Goal: Task Accomplishment & Management: Manage account settings

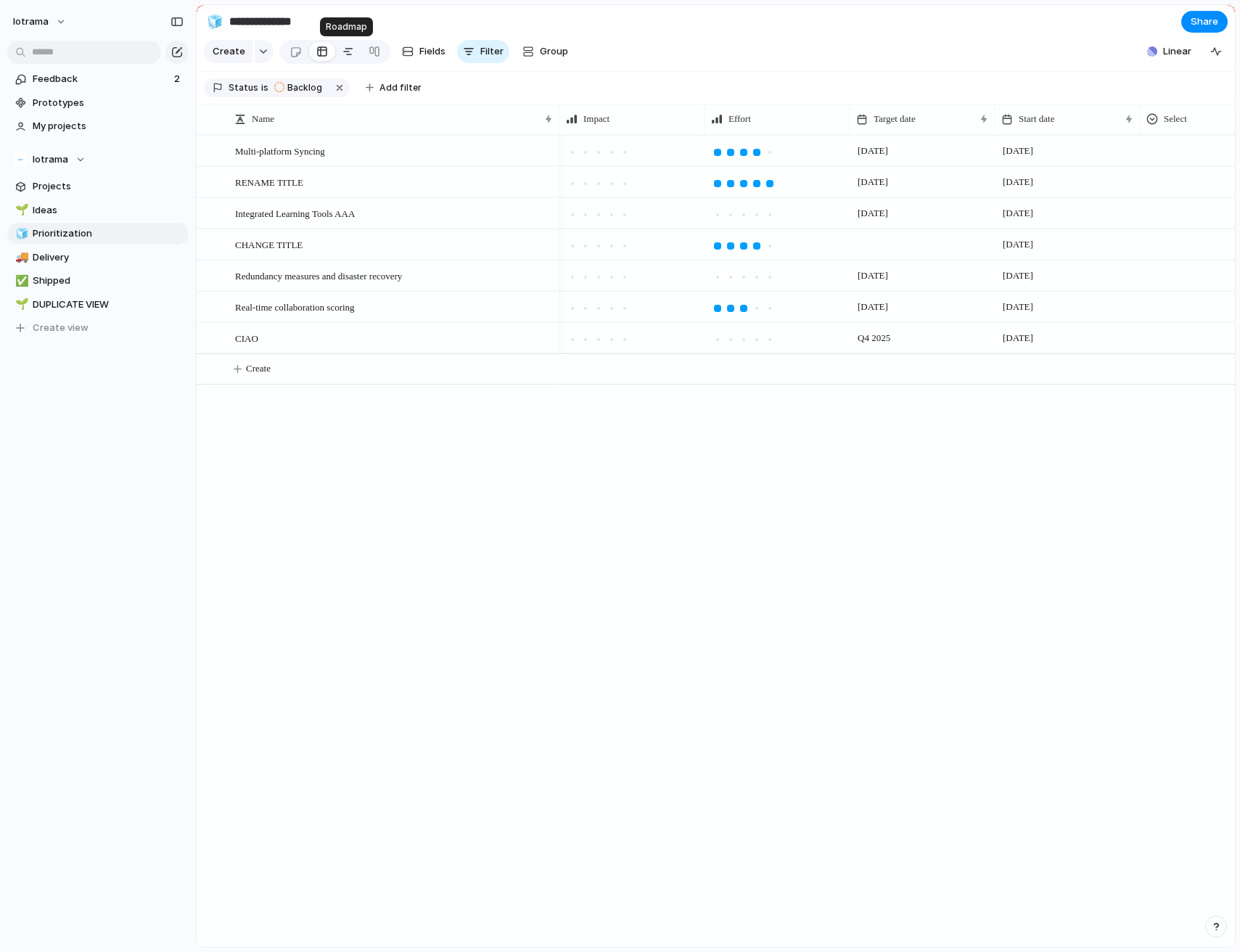
click at [344, 52] on div at bounding box center [348, 51] width 11 height 23
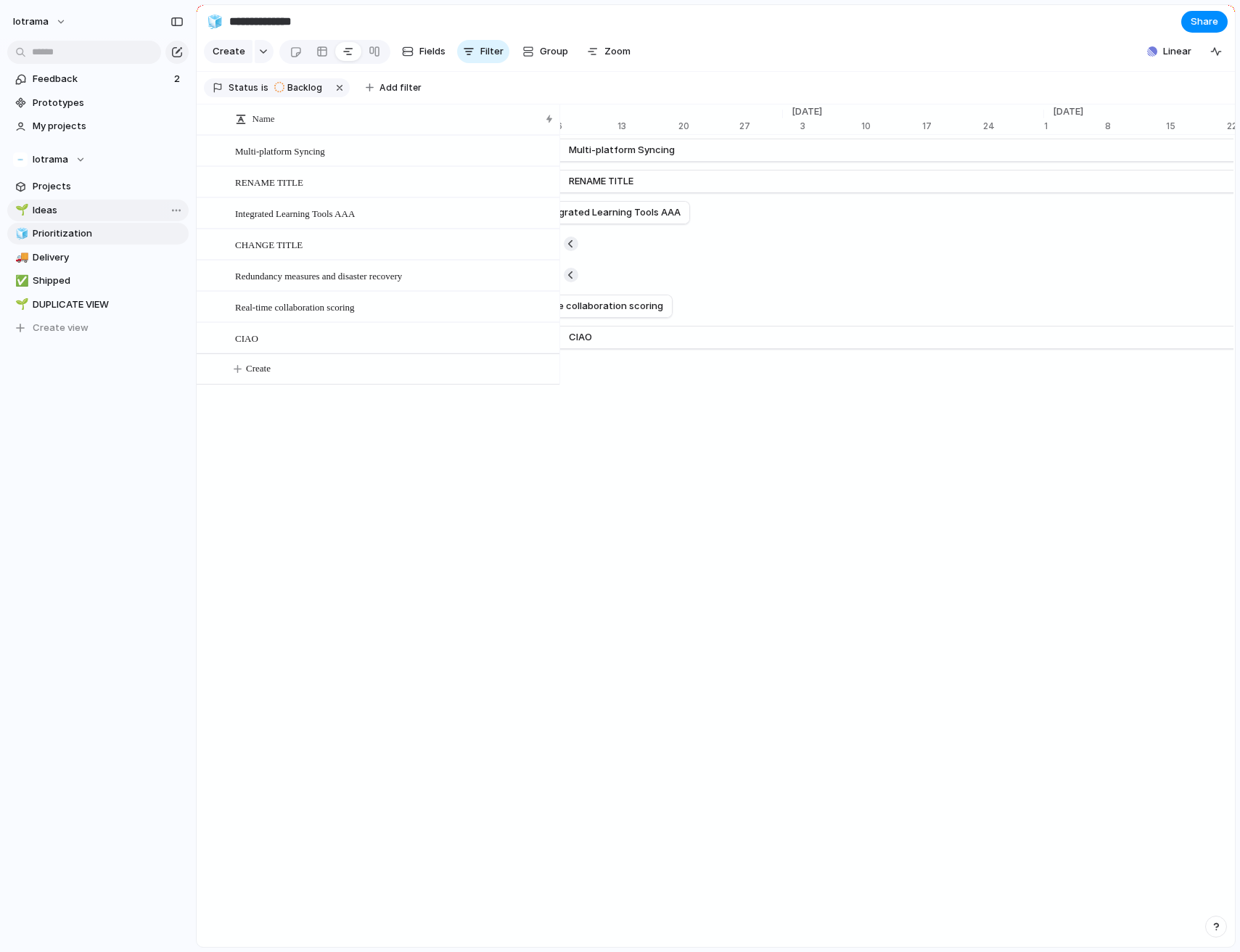
scroll to position [0, 9864]
click at [829, 122] on div "[DATE]" at bounding box center [833, 127] width 43 height 15
click at [937, 122] on div "Remove" at bounding box center [620, 476] width 1240 height 952
click at [693, 128] on div "[DATE]" at bounding box center [694, 127] width 43 height 15
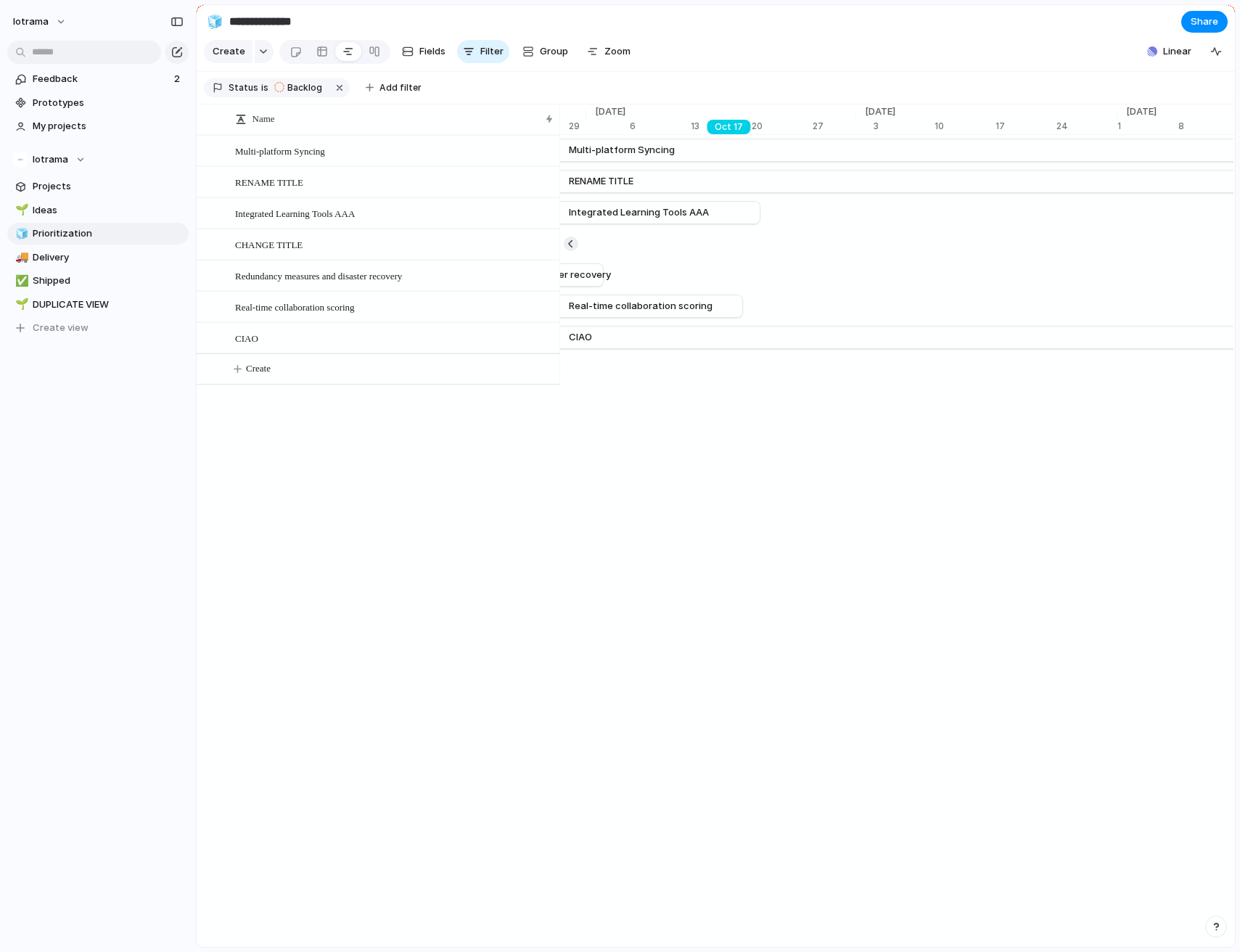
drag, startPoint x: 706, startPoint y: 126, endPoint x: 731, endPoint y: 126, distance: 25.0
click at [776, 159] on input "text" at bounding box center [800, 158] width 116 height 29
type input "****"
click at [775, 451] on div "**** Remove" at bounding box center [620, 476] width 1240 height 952
click at [840, 117] on div "[DATE]" at bounding box center [721, 111] width 270 height 15
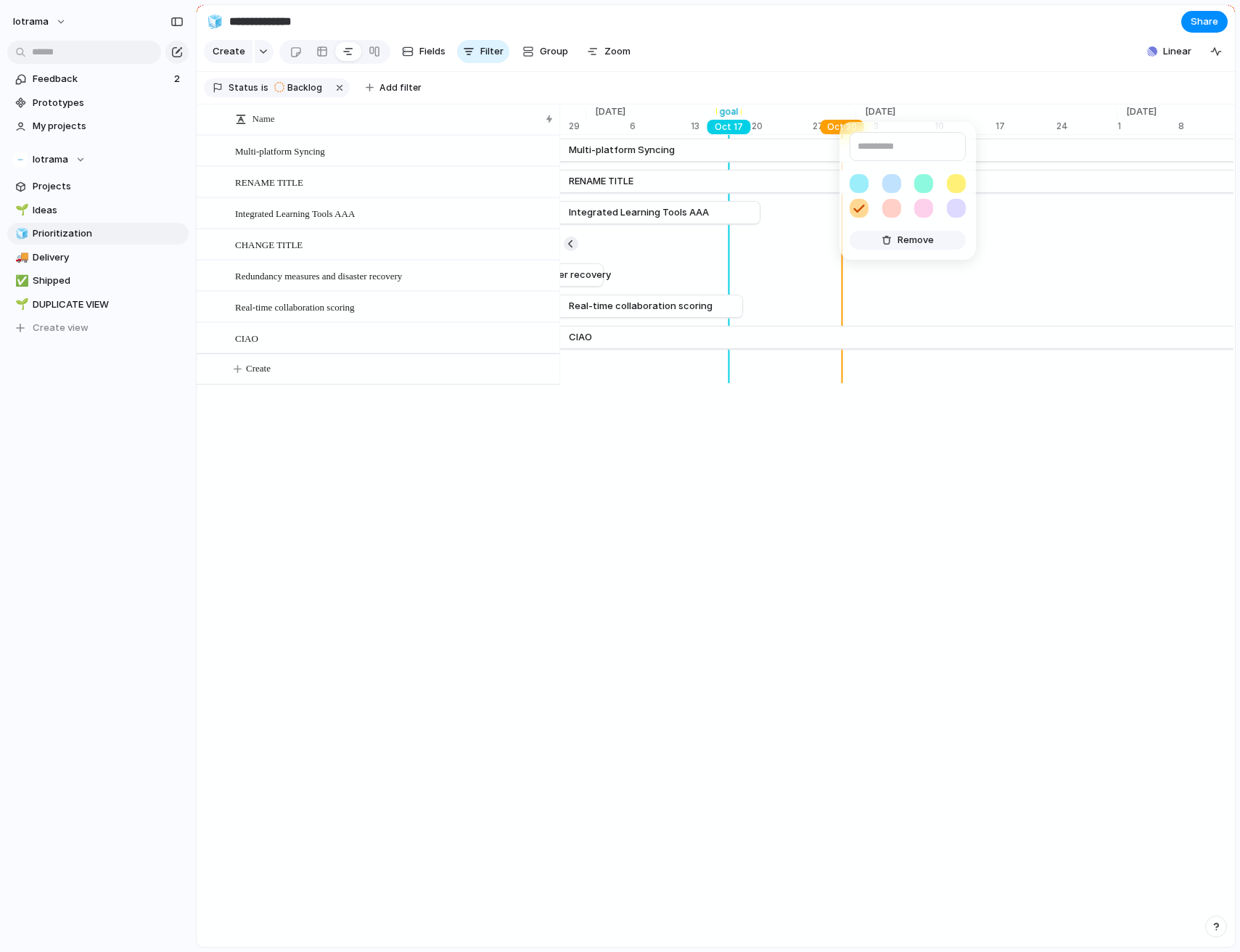
click at [906, 236] on span "Remove" at bounding box center [916, 240] width 36 height 15
click at [726, 127] on body "**********" at bounding box center [620, 476] width 1240 height 952
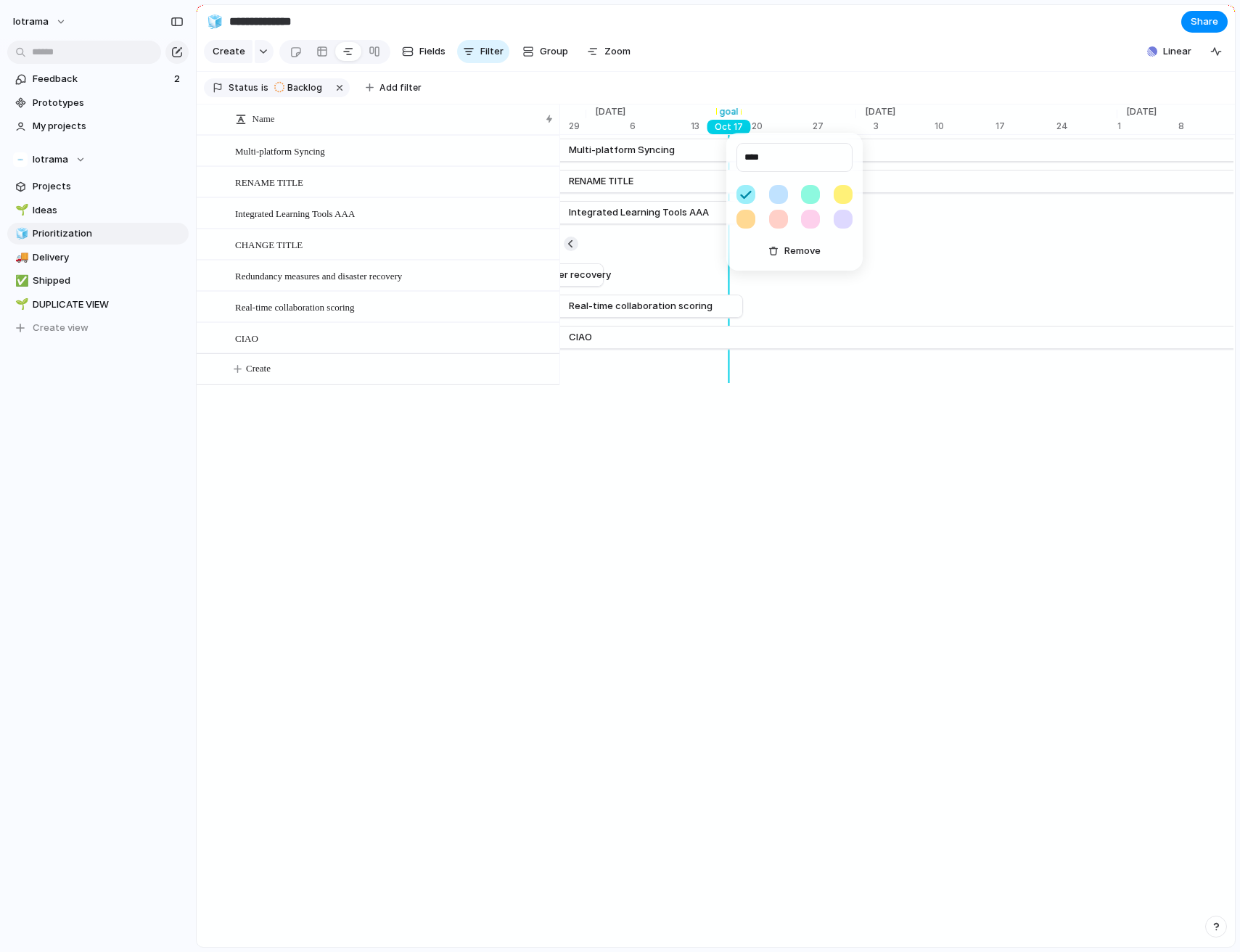
click at [809, 378] on div "**** Remove" at bounding box center [620, 476] width 1240 height 952
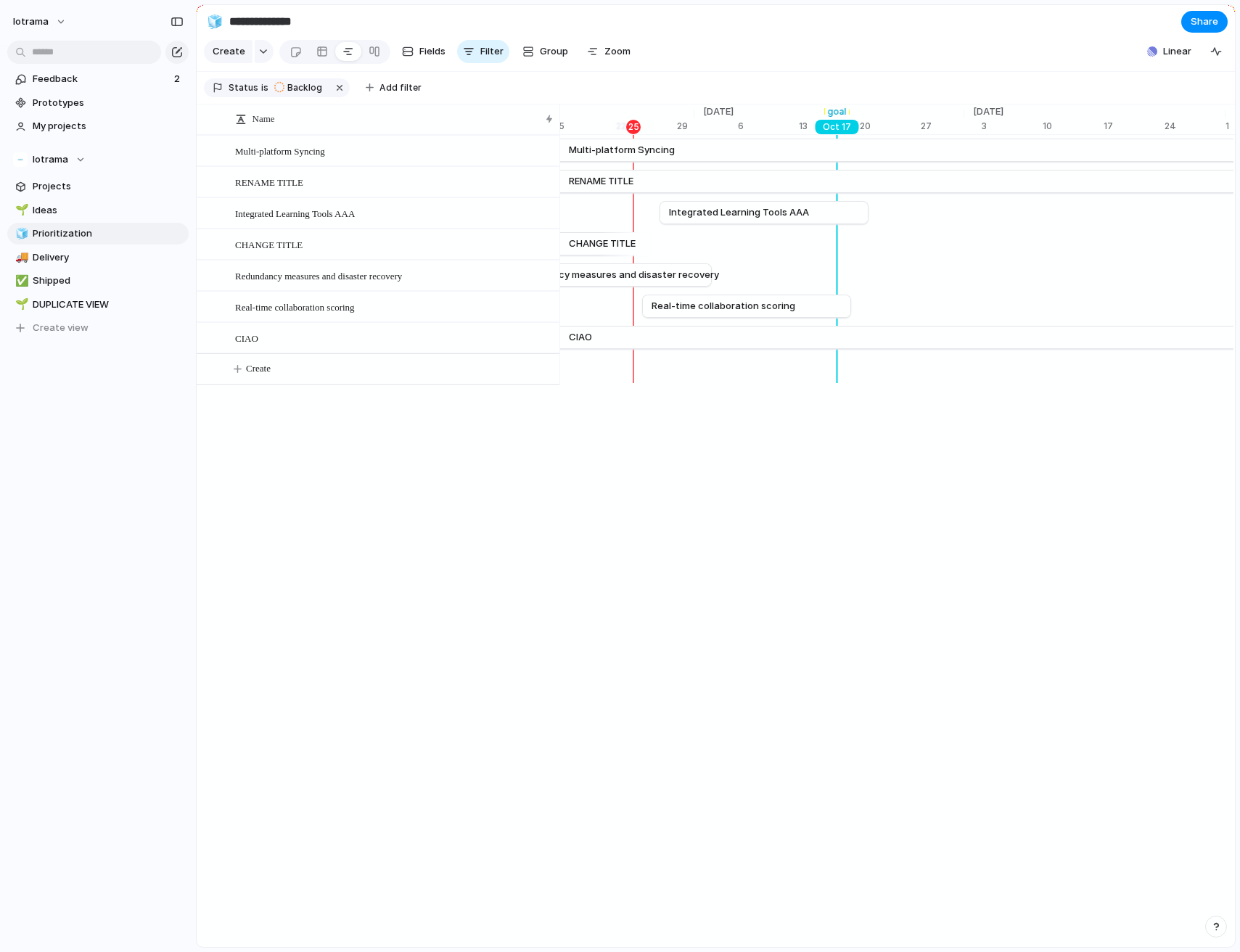
scroll to position [0, 9650]
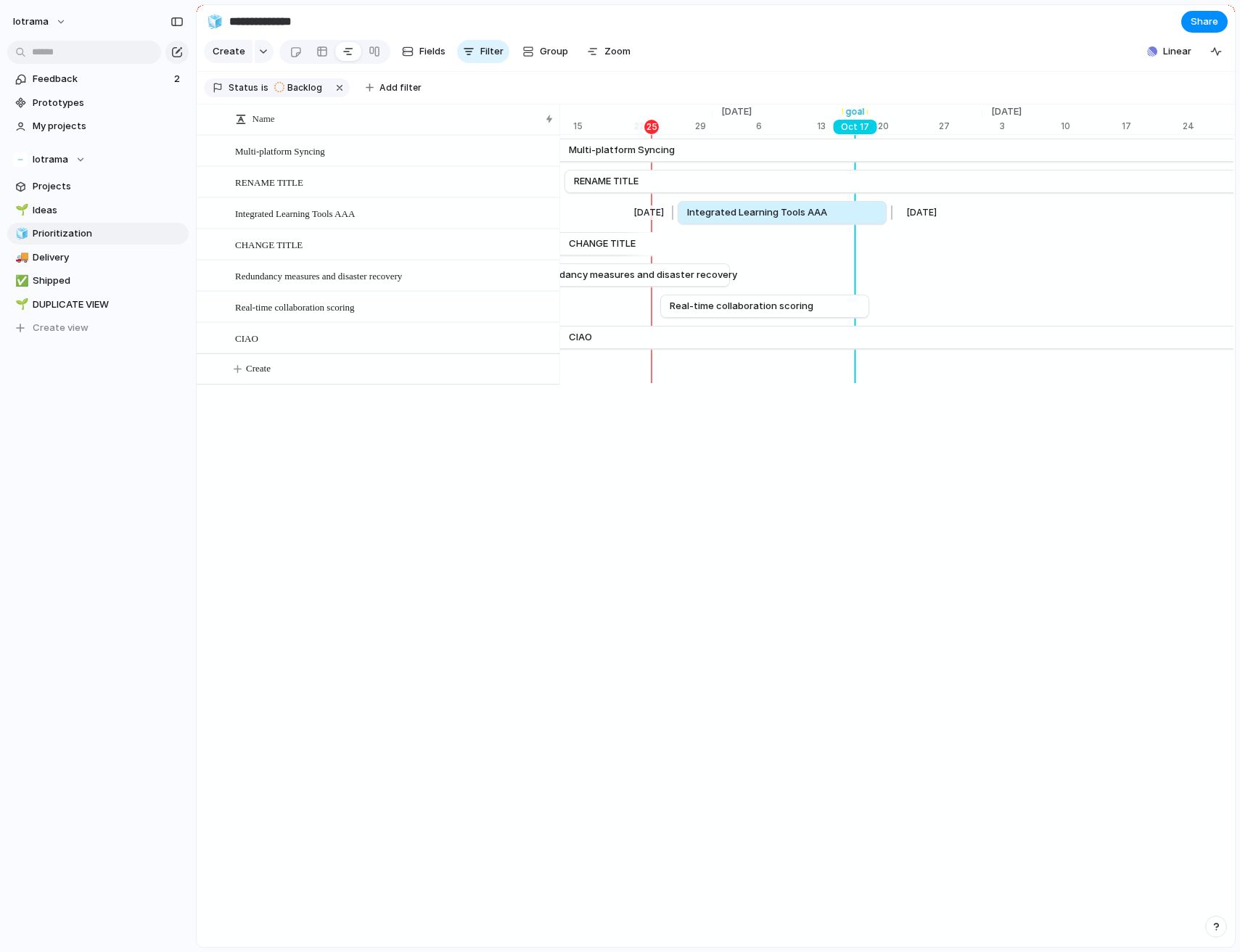
click at [847, 214] on link "Integrated Learning Tools AAA" at bounding box center [782, 212] width 190 height 22
drag, startPoint x: 889, startPoint y: 211, endPoint x: 935, endPoint y: 211, distance: 46.0
click at [935, 211] on div at bounding box center [935, 212] width 17 height 23
click at [888, 302] on div "[DATE]" at bounding box center [906, 306] width 60 height 15
click at [849, 305] on link "Real-time collaboration scoring" at bounding box center [765, 306] width 190 height 22
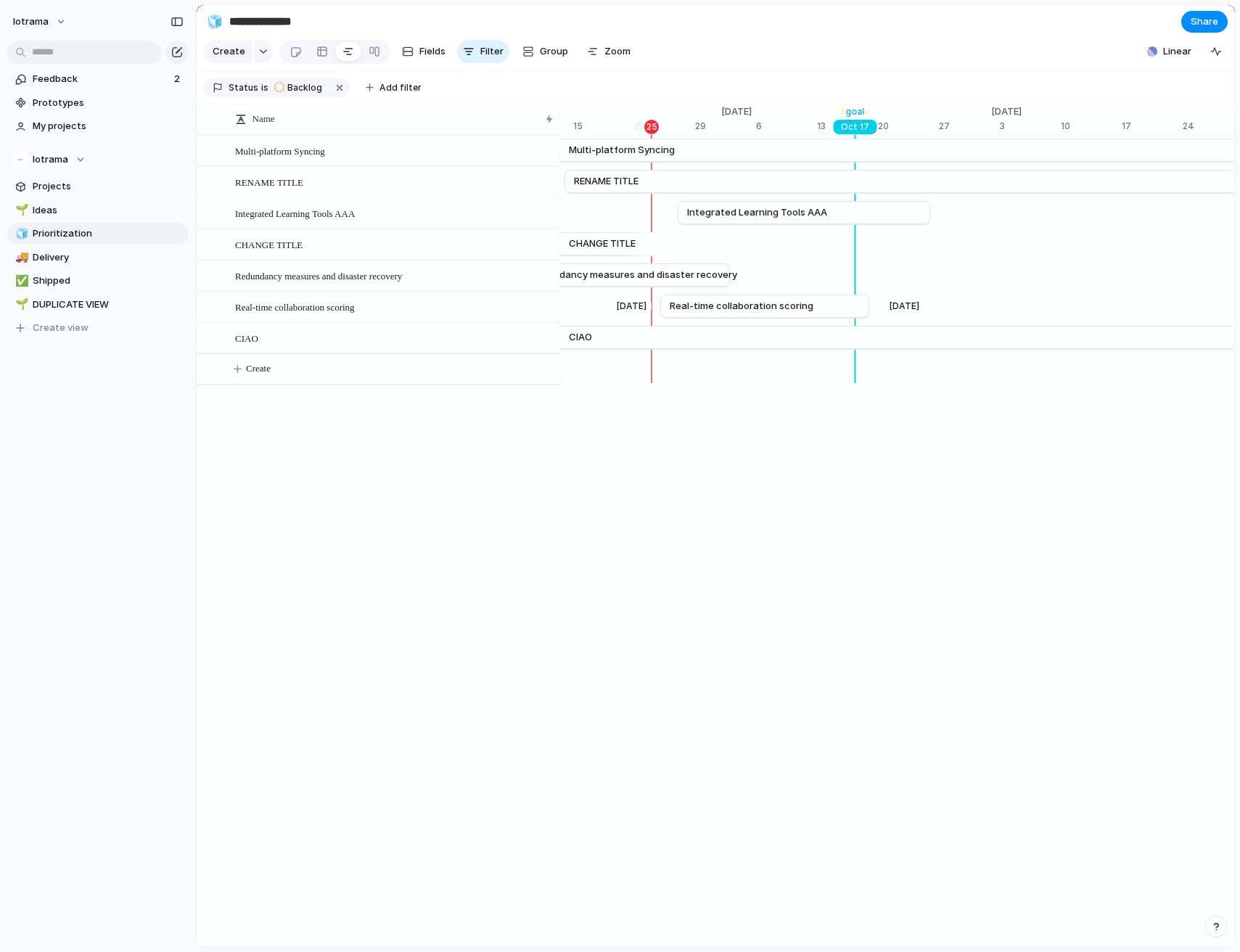
click at [919, 307] on div "[DATE]" at bounding box center [906, 306] width 60 height 15
click at [976, 307] on div "[DATE] Real-time collaboration scoring [DATE]" at bounding box center [582, 306] width 19343 height 31
click at [482, 308] on div "Real-time collaboration scoring" at bounding box center [394, 307] width 319 height 29
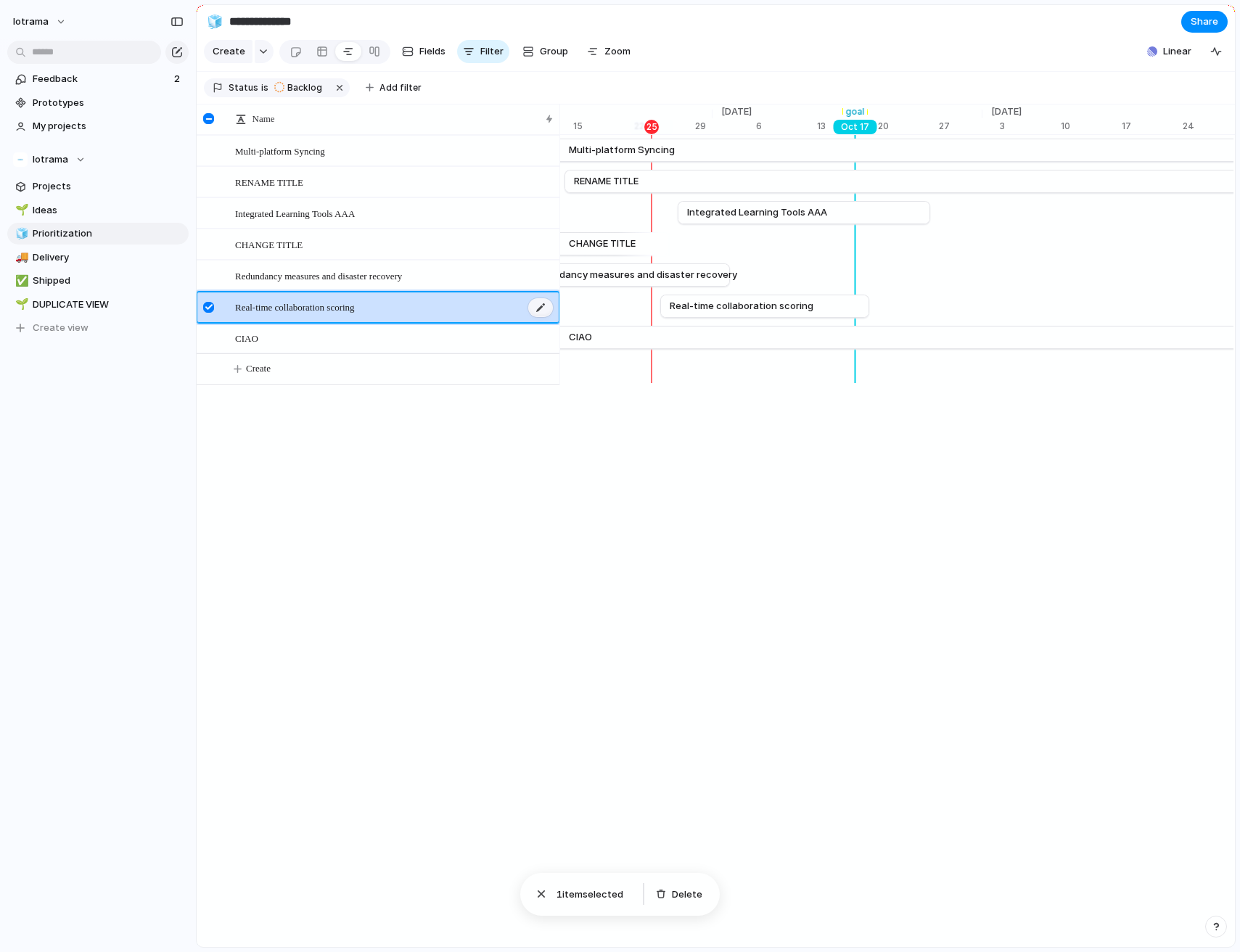
click at [548, 307] on div at bounding box center [540, 308] width 25 height 19
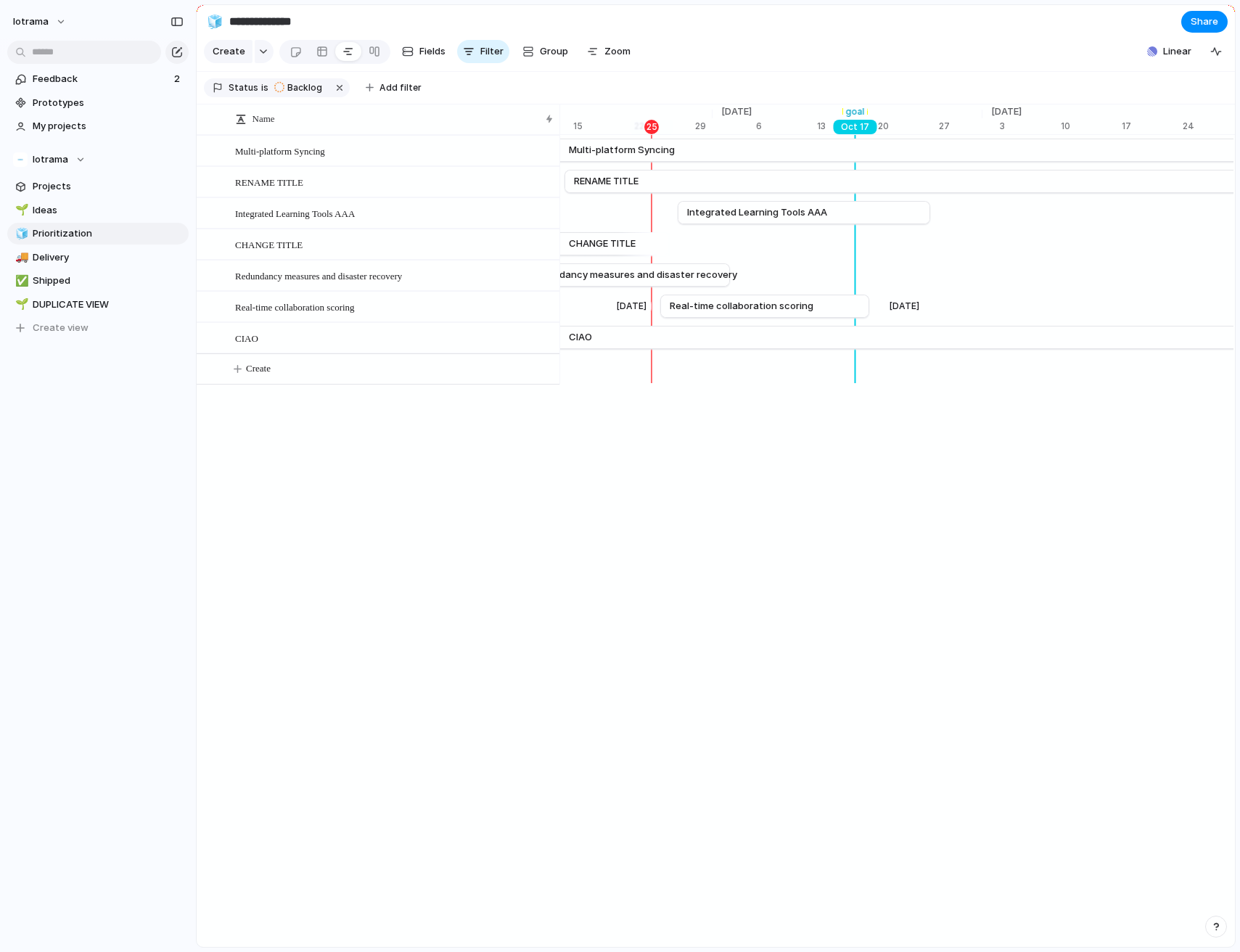
click at [601, 306] on div "[DATE] Real-time collaboration scoring [DATE]" at bounding box center [582, 306] width 19343 height 31
click at [670, 306] on span "Real-time collaboration scoring" at bounding box center [741, 306] width 143 height 15
click at [703, 306] on span "Real-time collaboration scoring" at bounding box center [741, 306] width 143 height 15
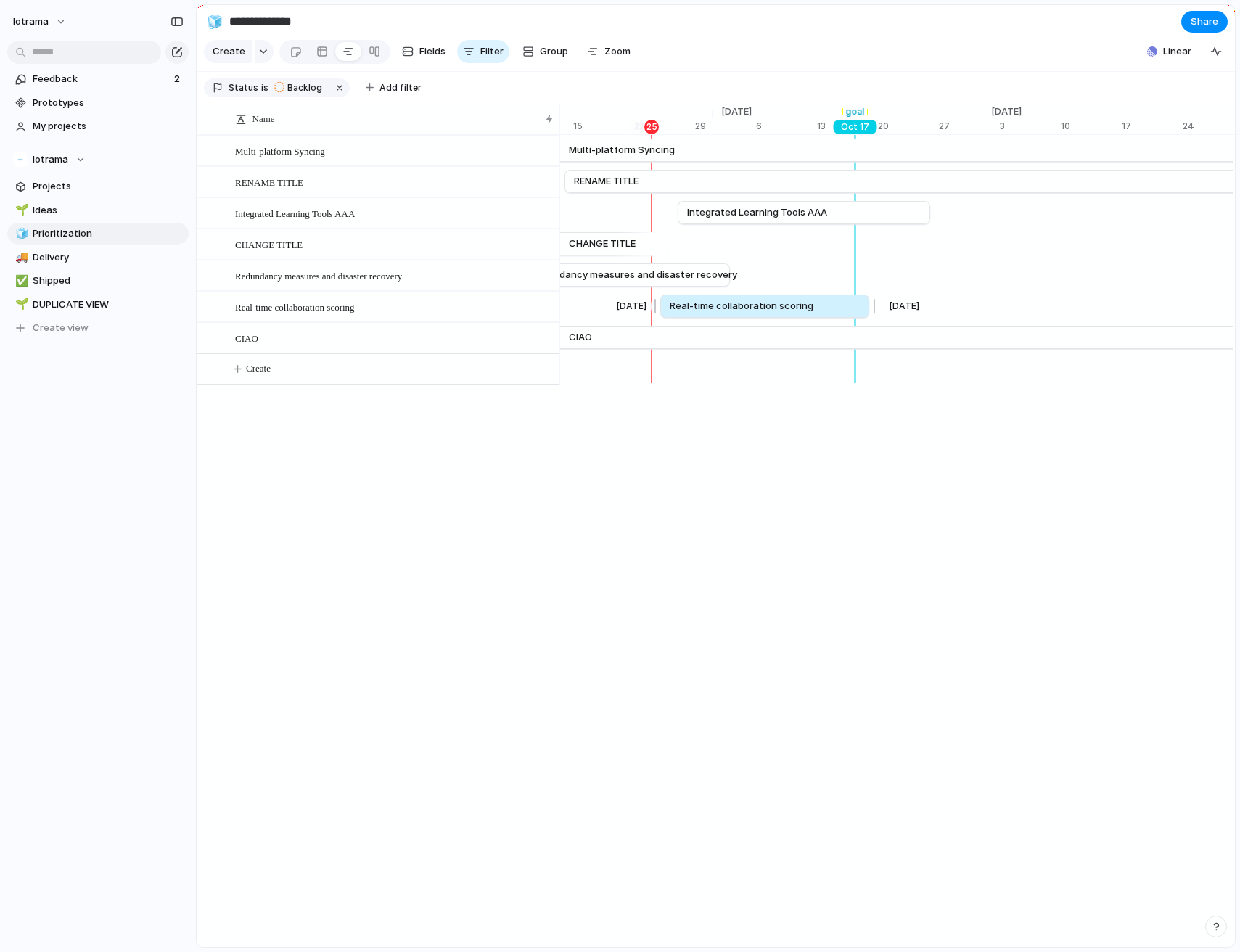
click at [703, 307] on span "Real-time collaboration scoring" at bounding box center [741, 306] width 143 height 15
drag, startPoint x: 703, startPoint y: 307, endPoint x: 794, endPoint y: 300, distance: 91.3
click at [794, 300] on span "Real-time collaboration scoring" at bounding box center [829, 306] width 143 height 15
click at [663, 269] on span "Redundancy measures and disaster recovery" at bounding box center [634, 274] width 207 height 15
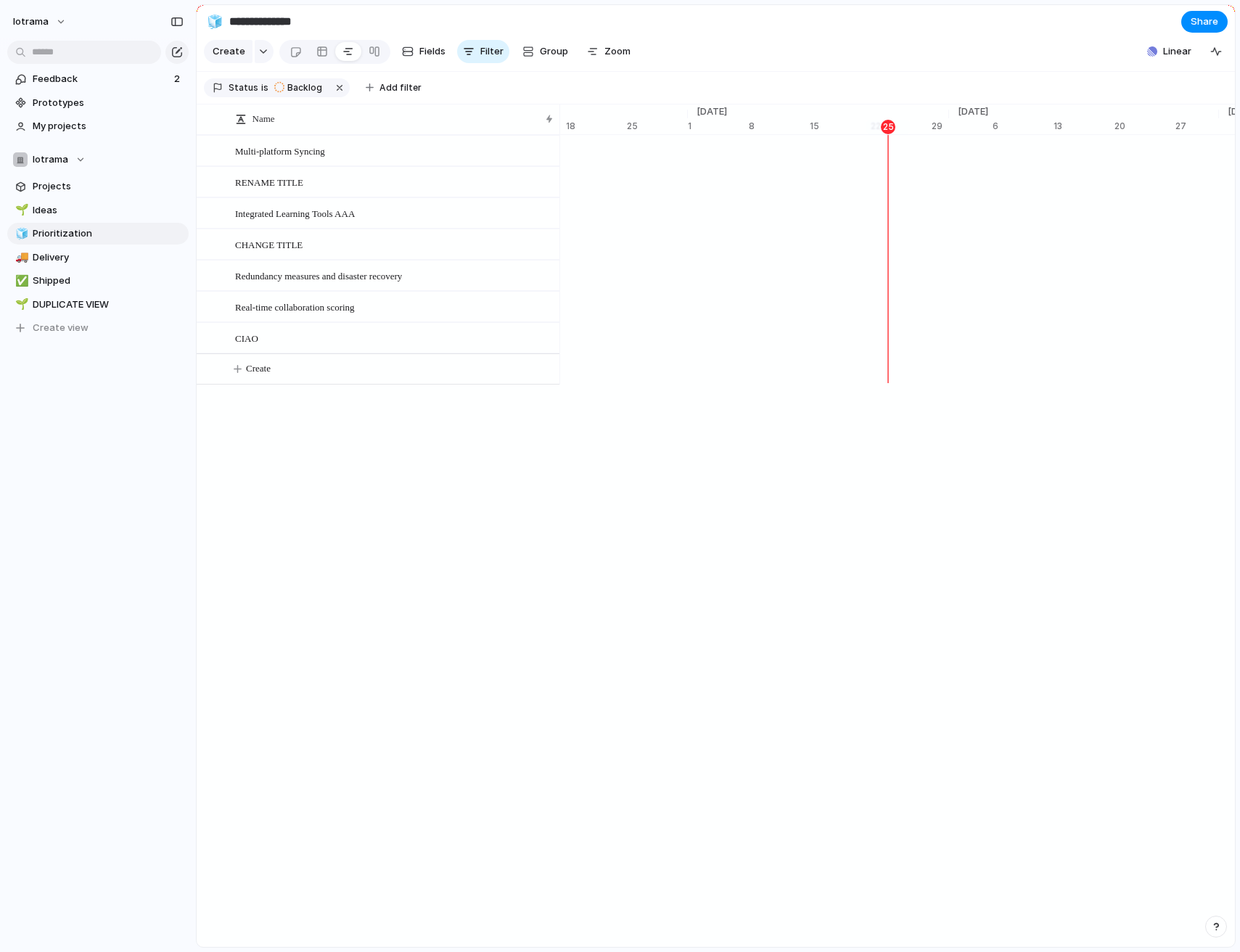
scroll to position [0, 9413]
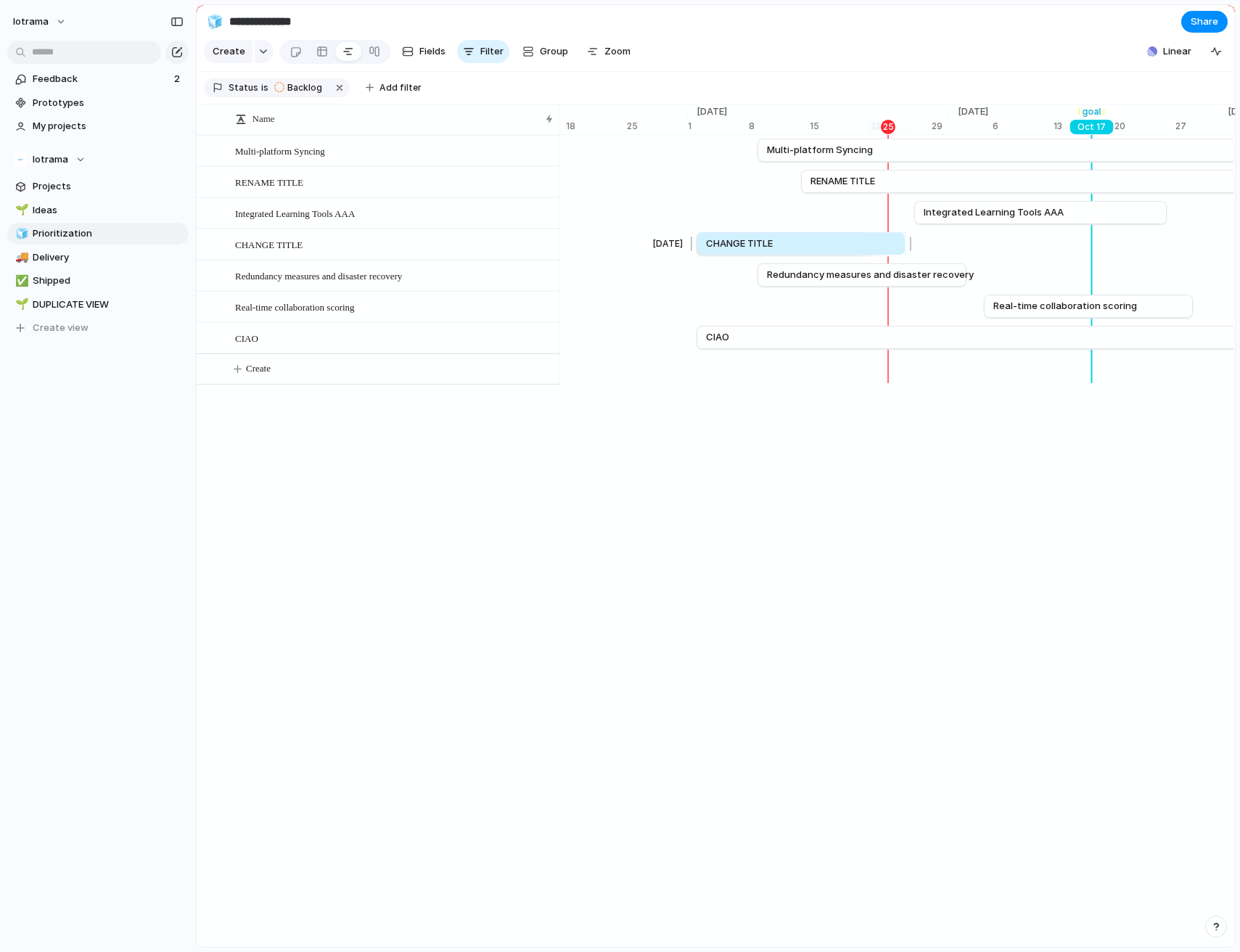
click at [768, 236] on span "CHANGE TITLE" at bounding box center [739, 243] width 66 height 15
click at [621, 226] on div "Sep 27 Integrated Learning Tools AAA Oct 26" at bounding box center [818, 213] width 19343 height 31
click at [982, 202] on link "Integrated Learning Tools AAA" at bounding box center [1040, 212] width 234 height 22
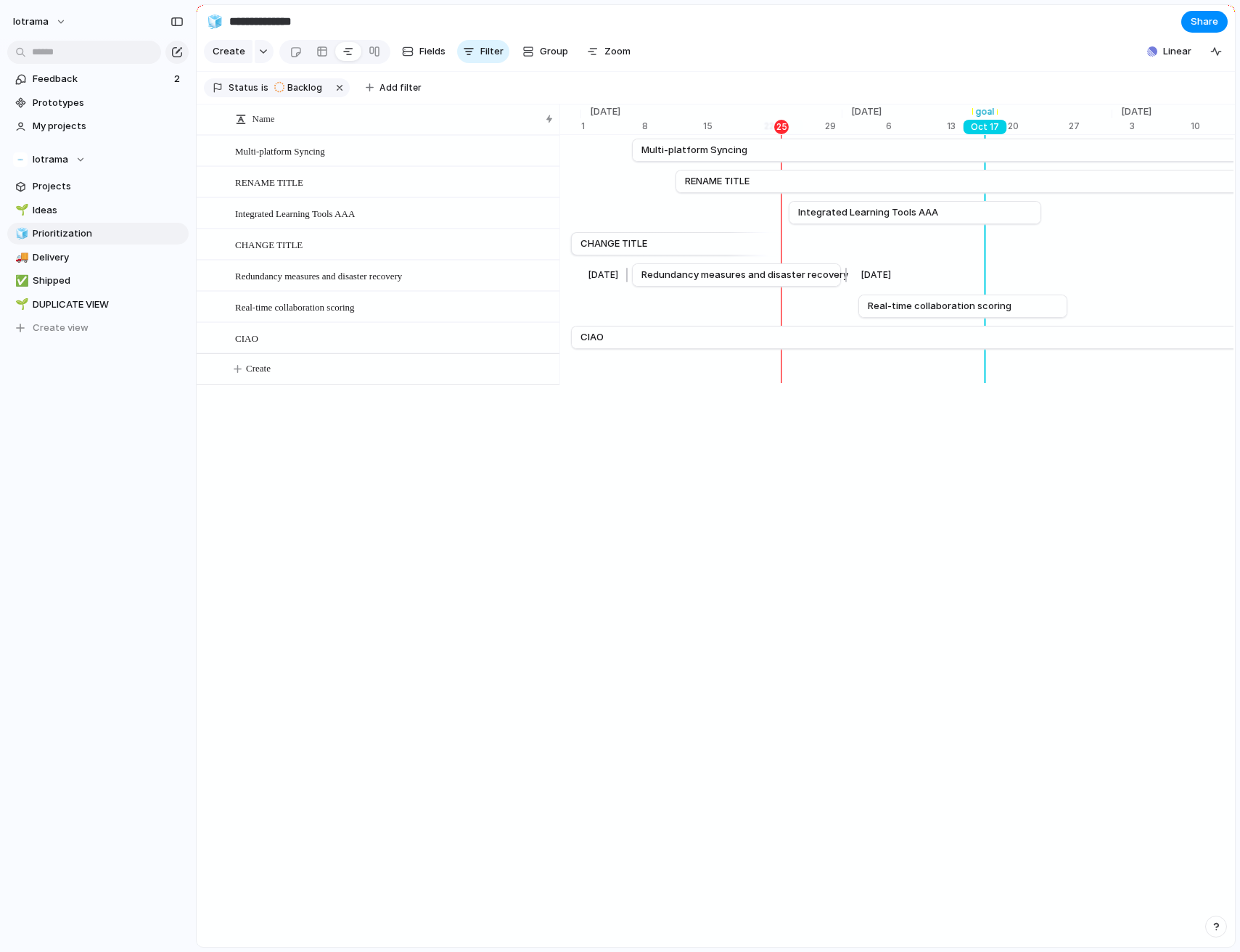
scroll to position [0, 9545]
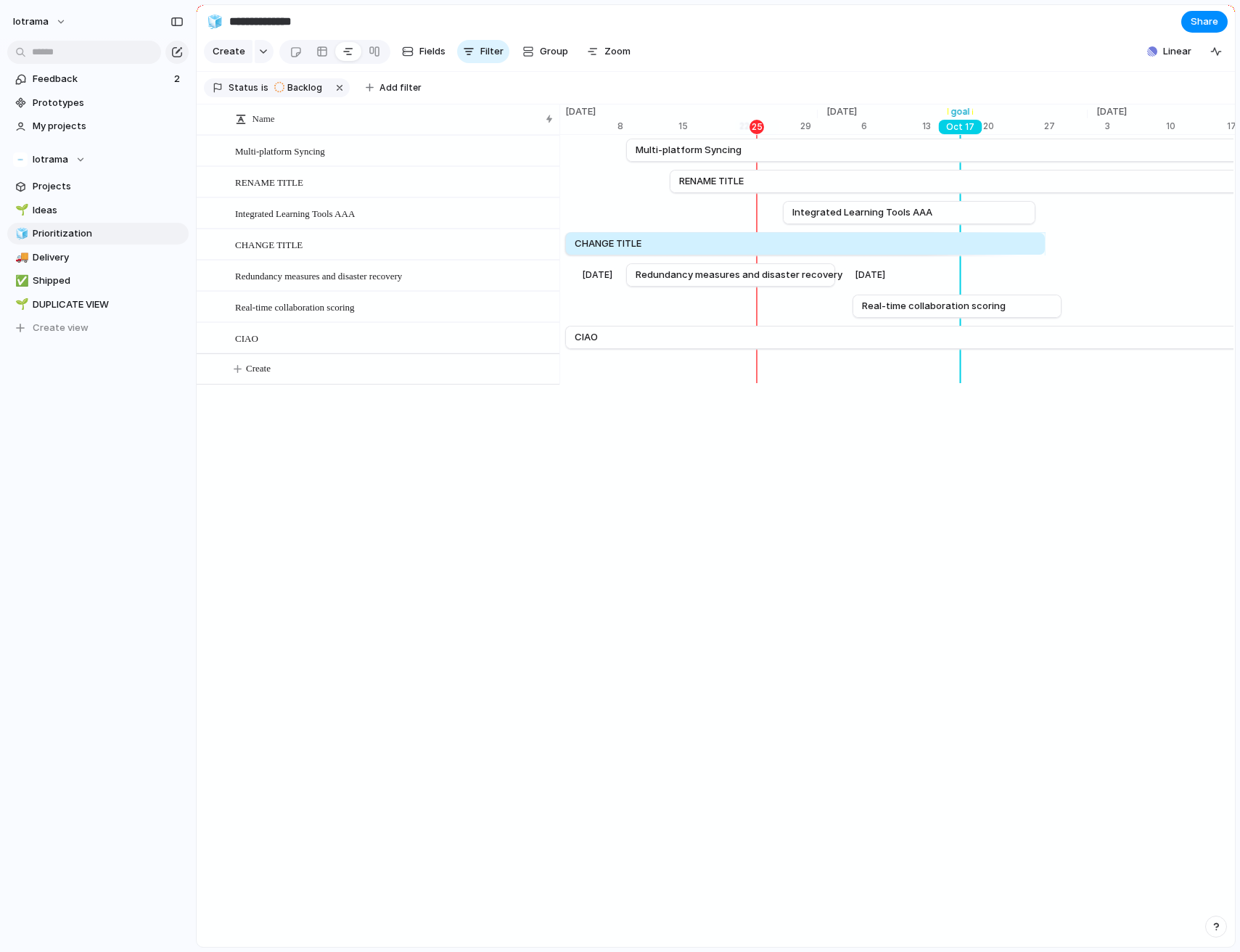
drag, startPoint x: 779, startPoint y: 248, endPoint x: 1051, endPoint y: 264, distance: 272.5
click at [1051, 264] on div "Sep 9 Multi-platform Syncing Sep 5 Sep 14 RENAME TITLE Feb 1 Sep 27 Integrated …" at bounding box center [897, 259] width 675 height 249
drag, startPoint x: 1043, startPoint y: 240, endPoint x: 710, endPoint y: 241, distance: 333.0
click at [710, 240] on div at bounding box center [716, 243] width 17 height 23
click at [664, 243] on link "CHANGE TITLE" at bounding box center [640, 243] width 129 height 22
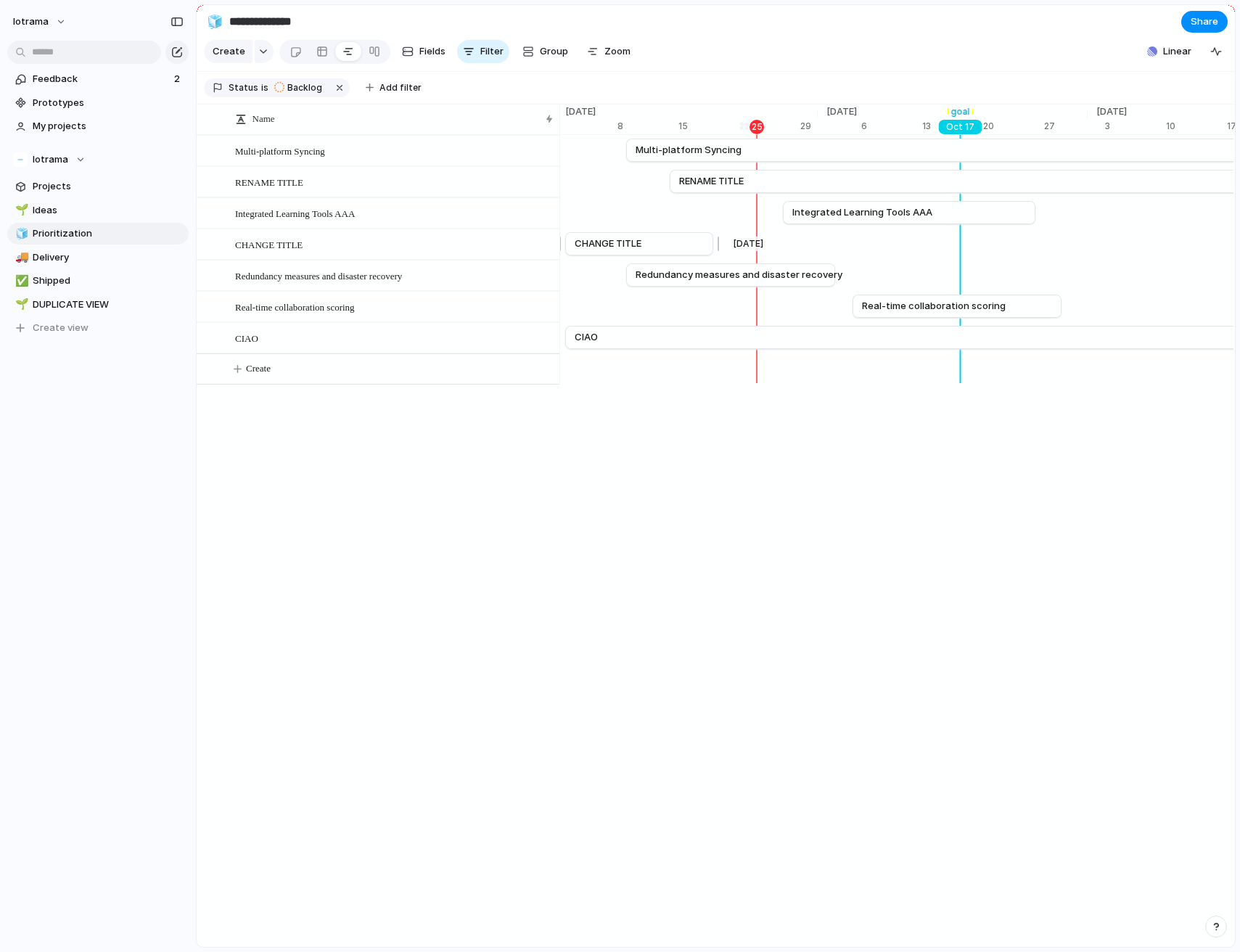
click at [718, 243] on div at bounding box center [716, 243] width 17 height 23
click at [673, 241] on link "CHANGE TITLE" at bounding box center [639, 243] width 129 height 22
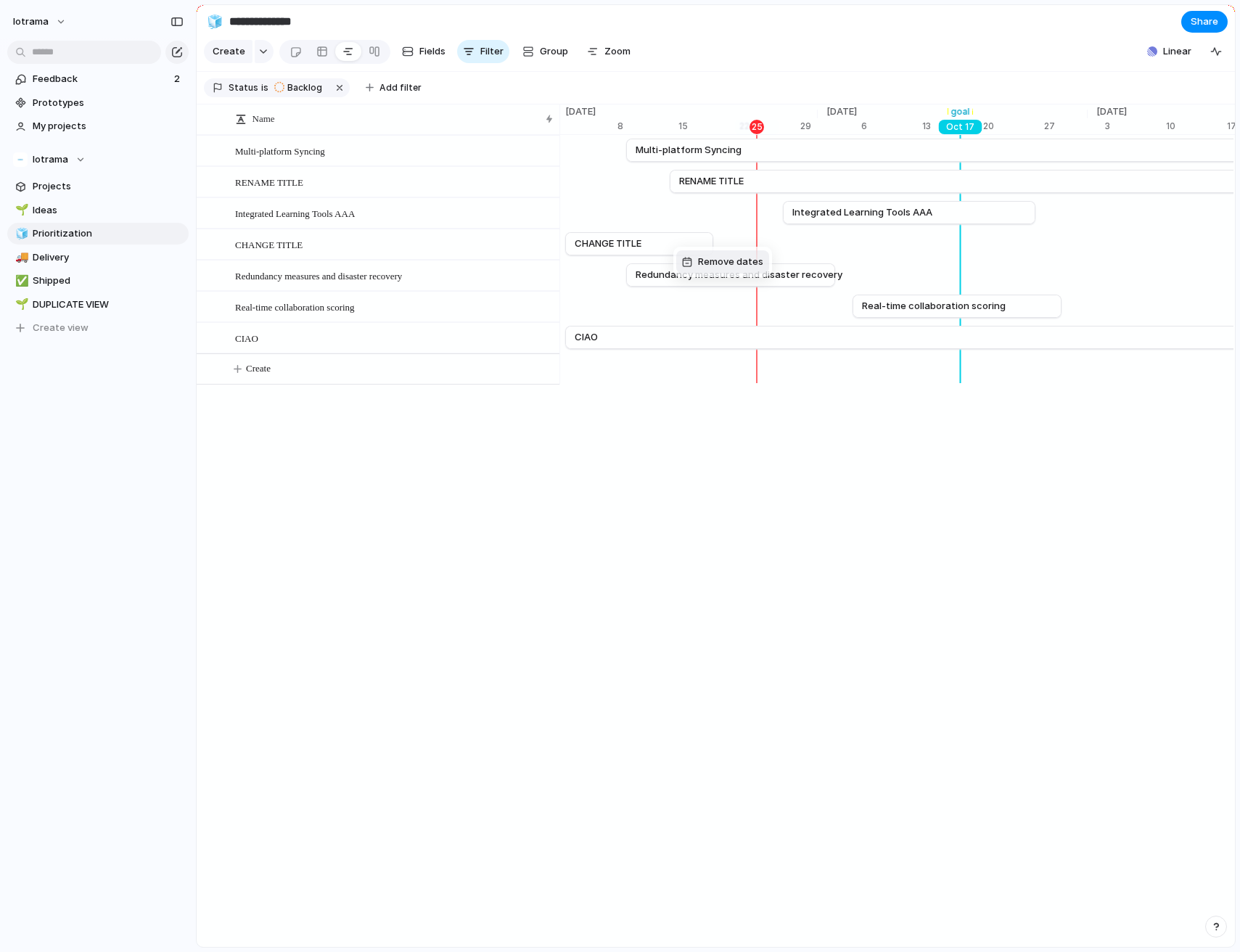
click at [714, 268] on span "Remove dates" at bounding box center [731, 262] width 66 height 15
click at [207, 154] on div at bounding box center [208, 151] width 11 height 11
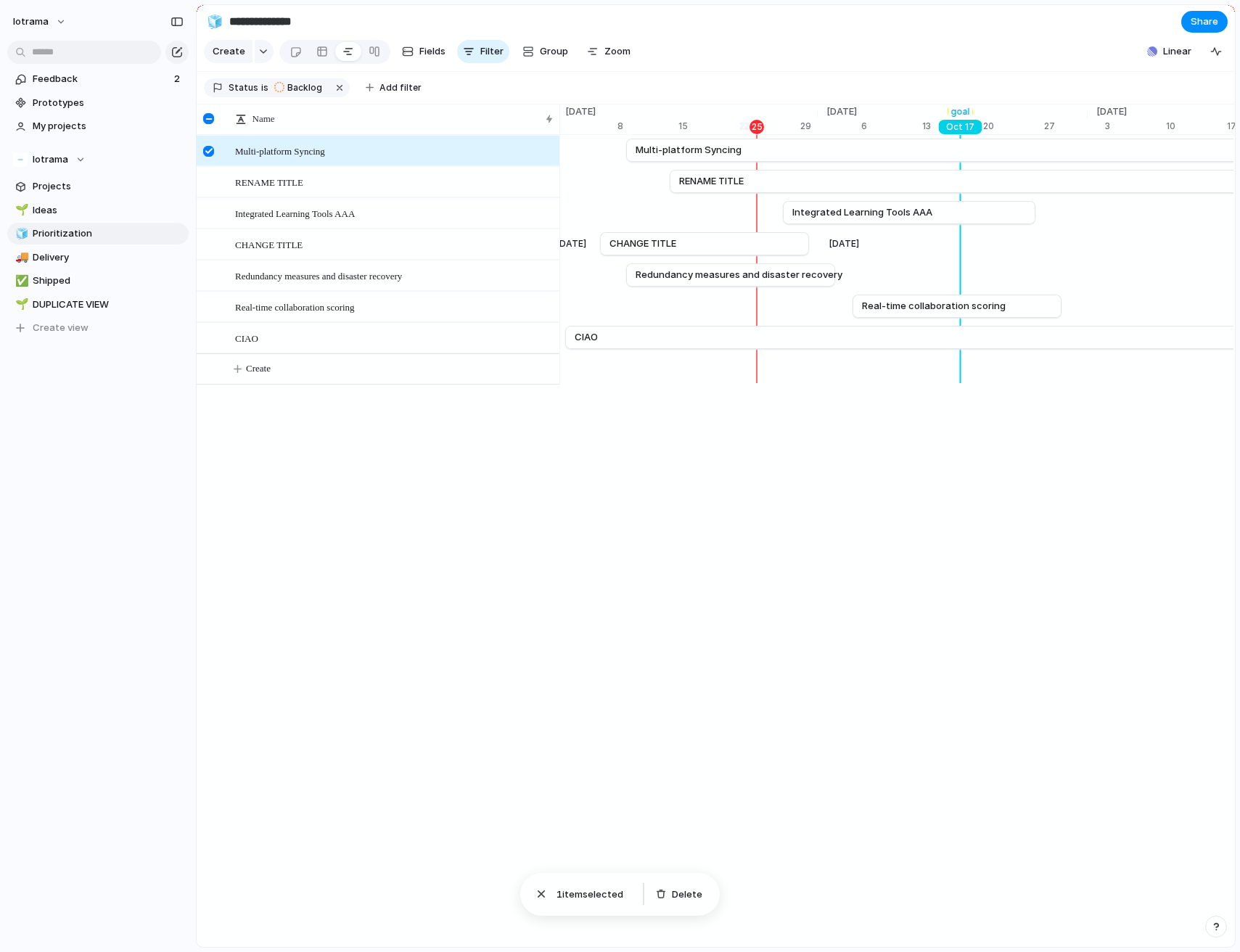
click at [207, 154] on div at bounding box center [208, 151] width 11 height 11
click at [544, 156] on div at bounding box center [540, 152] width 25 height 19
click at [471, 158] on textarea "**********" at bounding box center [391, 152] width 313 height 16
click at [218, 149] on div at bounding box center [211, 155] width 26 height 39
click at [548, 118] on div at bounding box center [549, 118] width 7 height 11
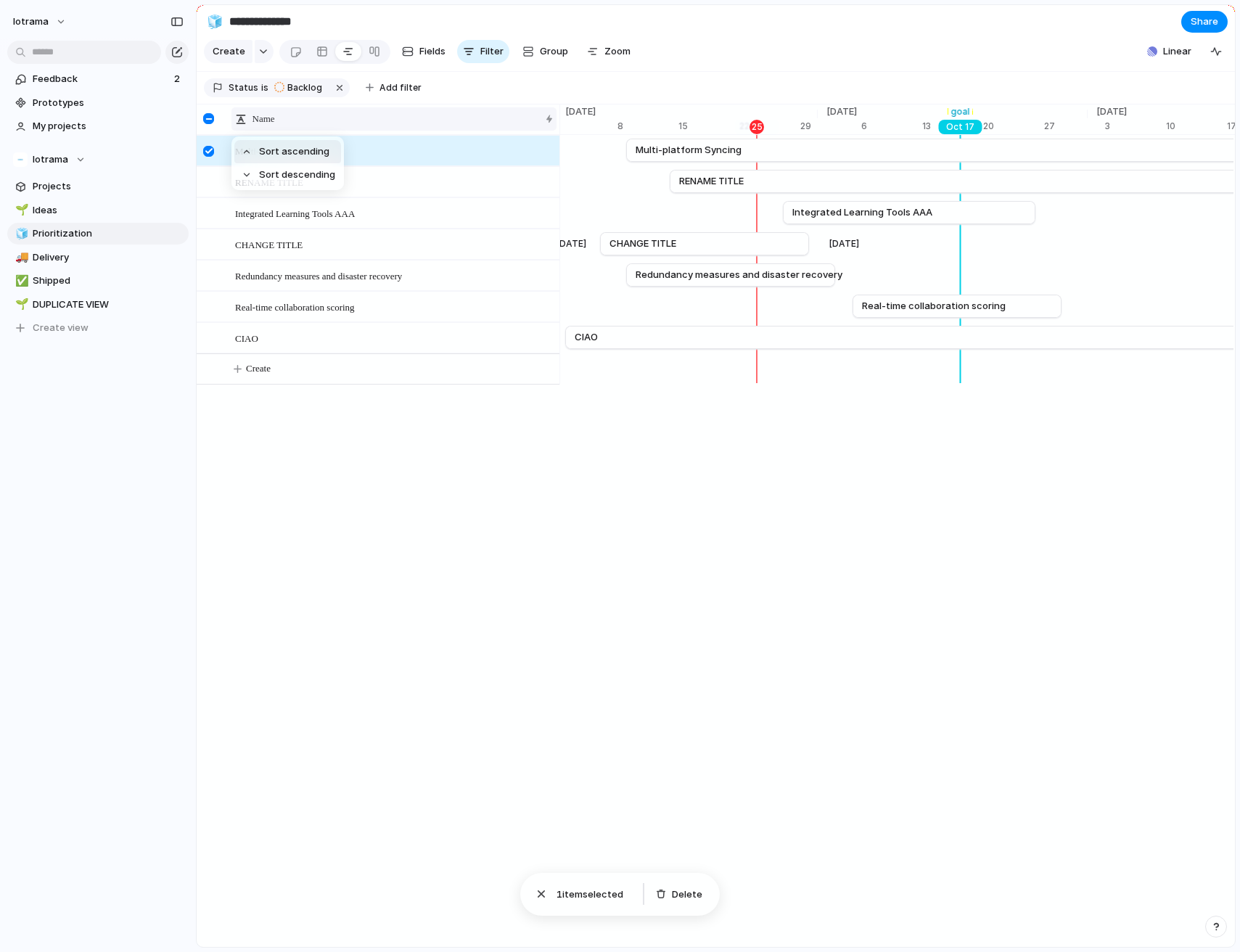
click at [548, 118] on div "Sort ascending Sort descending" at bounding box center [620, 476] width 1240 height 952
